Goal: Task Accomplishment & Management: Manage account settings

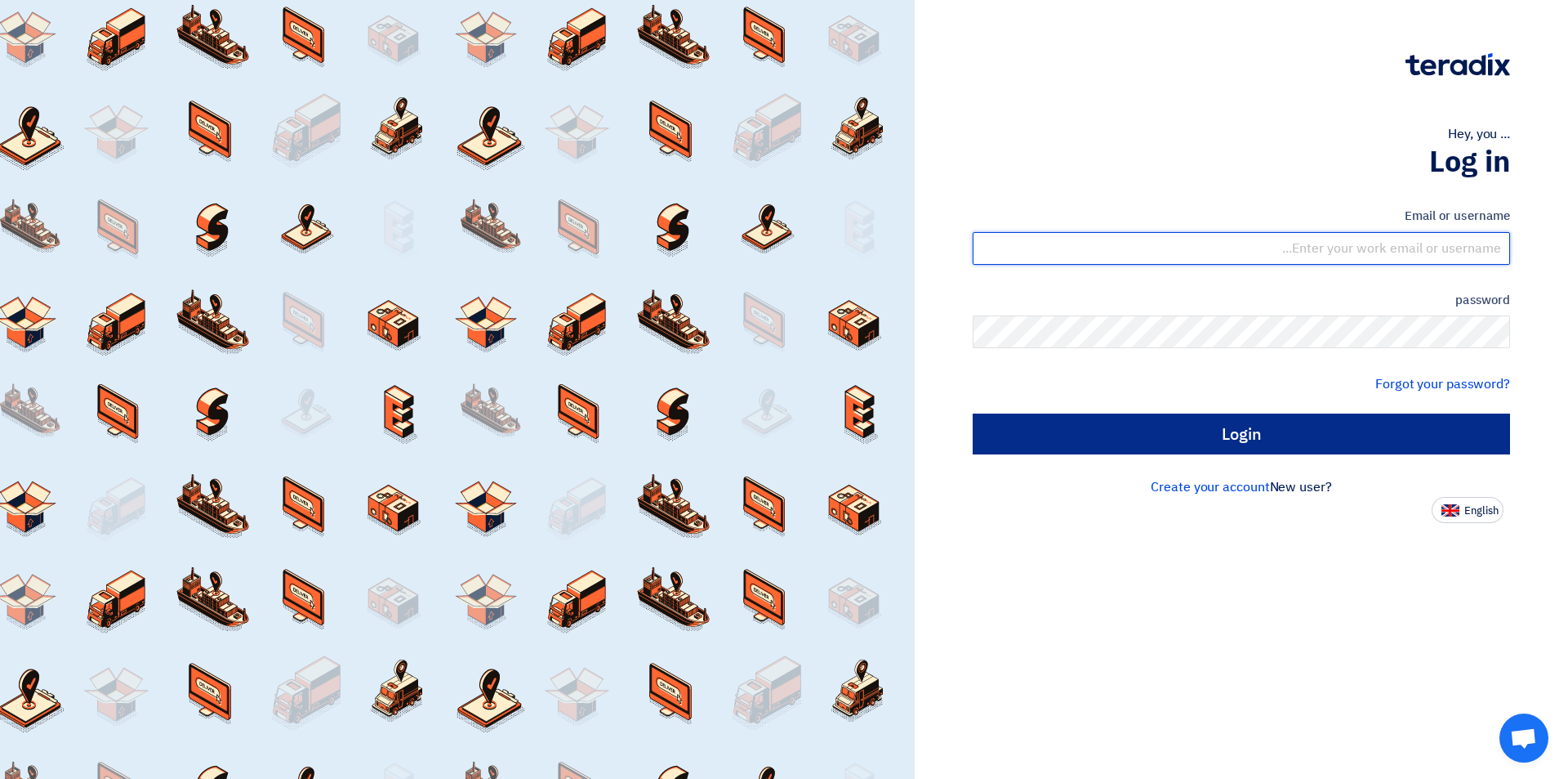
type input "sales@electricsuneg.com"
click at [1074, 429] on input "Login" at bounding box center [1241, 433] width 537 height 41
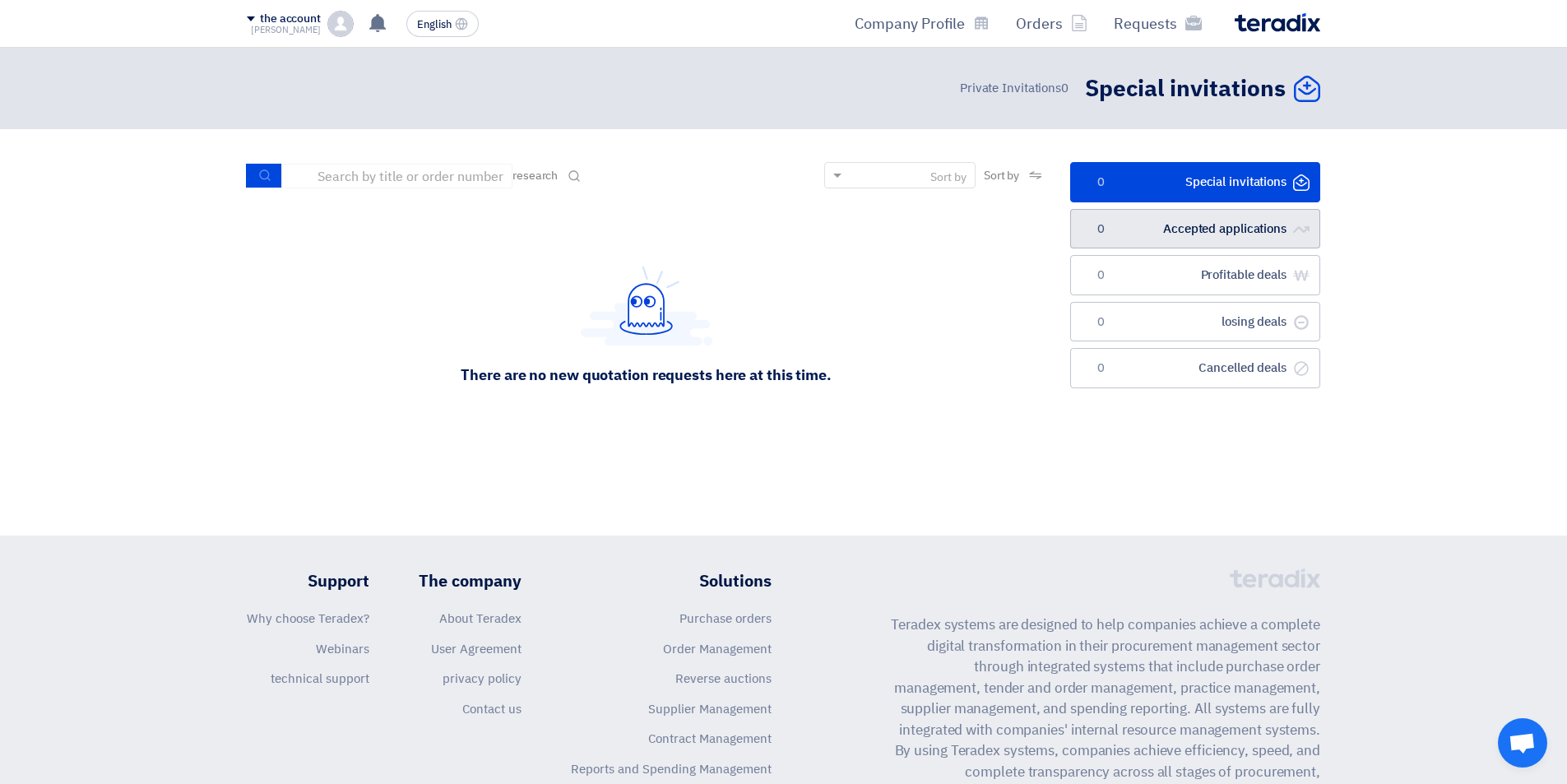
click at [1178, 243] on link "الطلبات المقبولة Accepted applications 0" at bounding box center [1195, 229] width 250 height 40
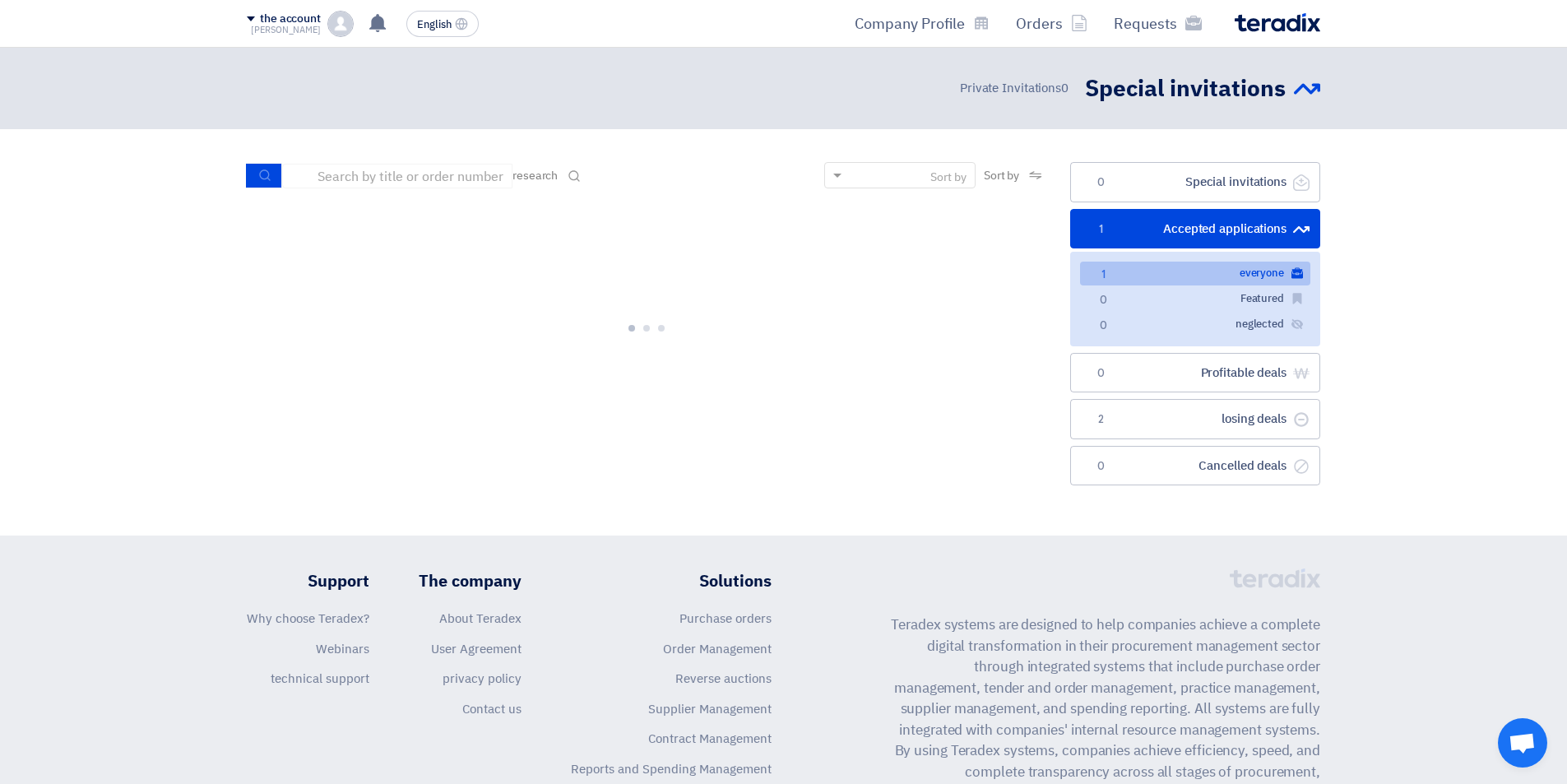
click at [1170, 393] on ul "الدعوات الخاصة Special invitations 0 الطلبات المقبولة Accepted applications 1 ا…" at bounding box center [1195, 323] width 250 height 323
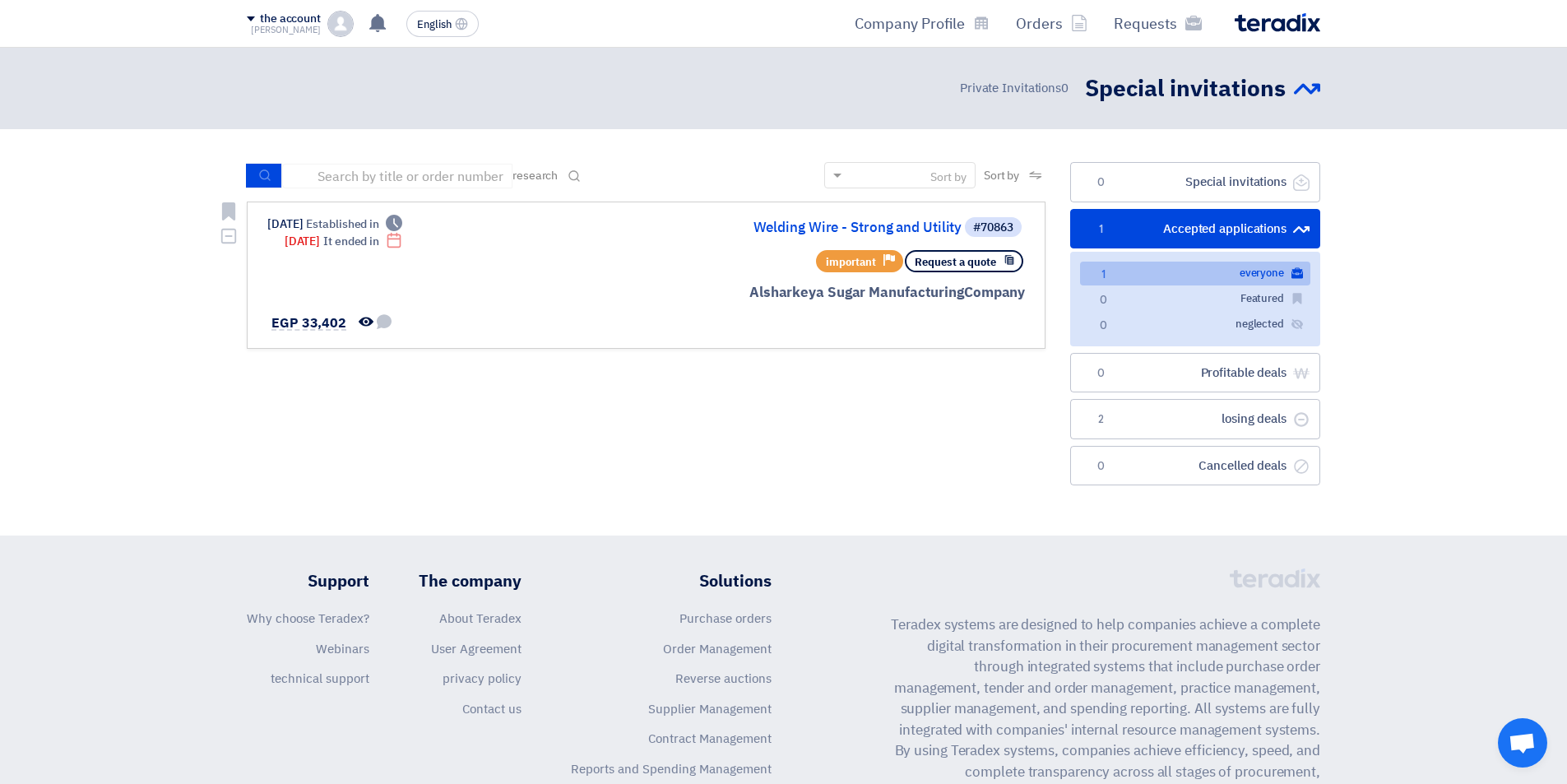
click at [682, 251] on div "Request a quote Priority important" at bounding box center [827, 261] width 396 height 29
click at [367, 317] on icon "تمت مشاهدة العرض من قبل العميل" at bounding box center [366, 321] width 15 height 15
click at [379, 318] on use at bounding box center [384, 321] width 15 height 15
